Goal: Task Accomplishment & Management: Manage account settings

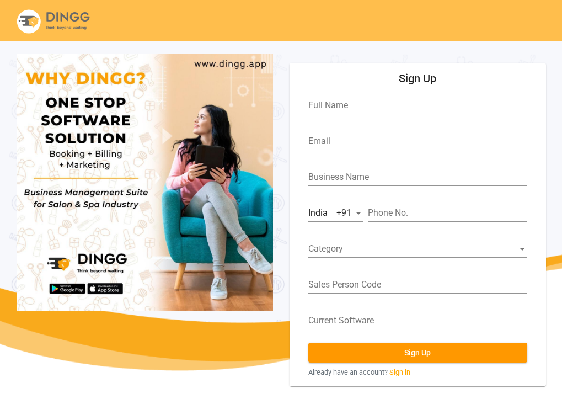
scroll to position [41, 0]
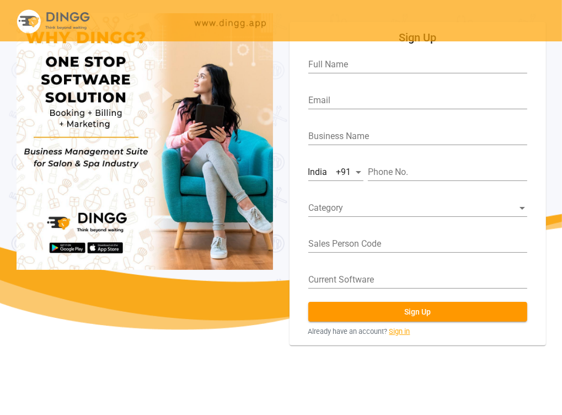
click at [402, 331] on link "Sign in" at bounding box center [400, 331] width 21 height 10
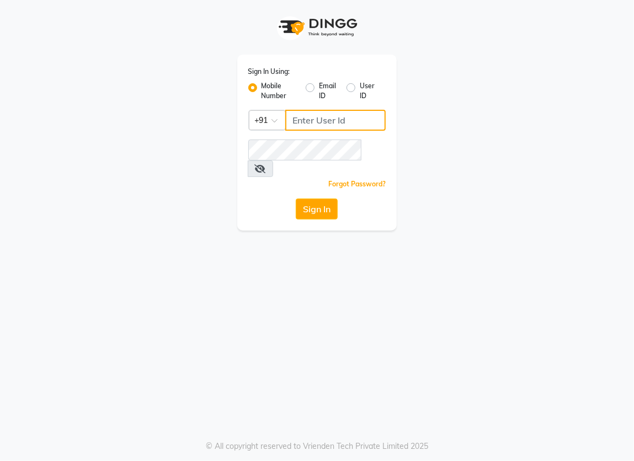
click at [298, 120] on input "Username" at bounding box center [335, 120] width 101 height 21
type input "6364444605"
click at [309, 199] on button "Sign In" at bounding box center [317, 209] width 42 height 21
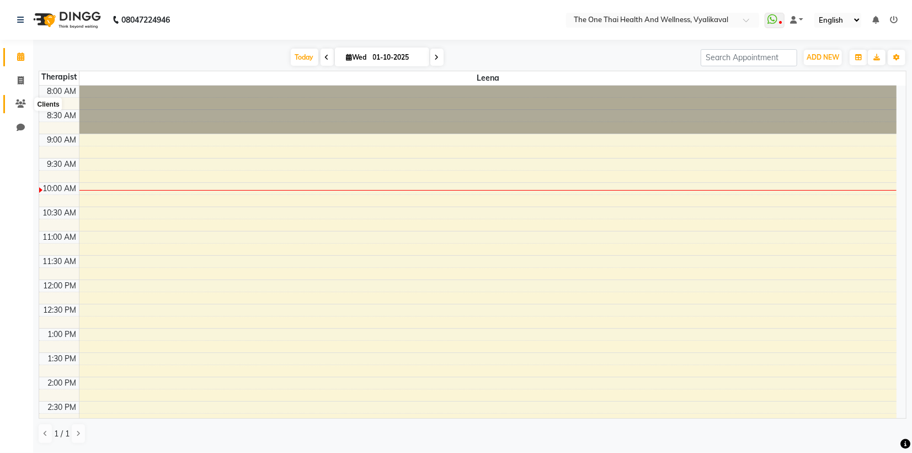
click at [18, 101] on icon at bounding box center [20, 103] width 10 height 8
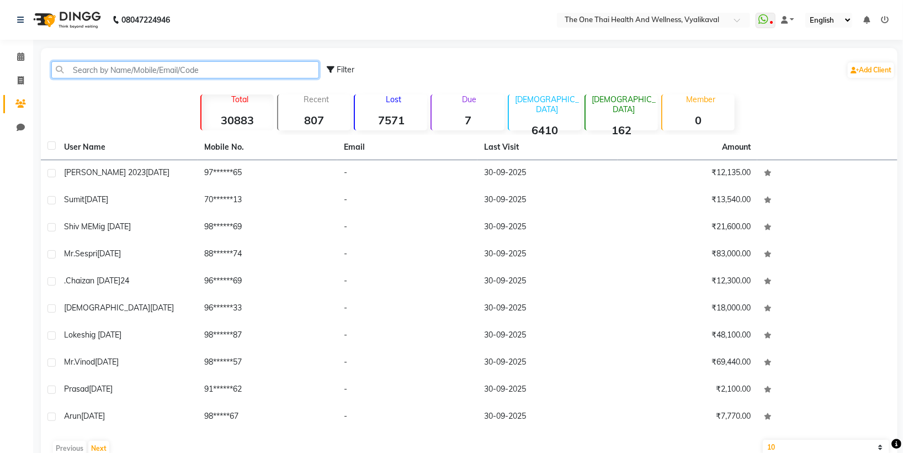
click at [73, 71] on input "text" at bounding box center [185, 69] width 268 height 17
